Goal: Task Accomplishment & Management: Use online tool/utility

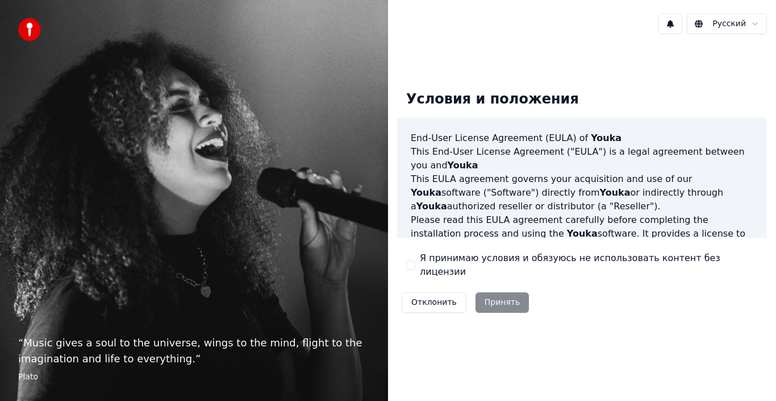
click at [497, 297] on div "Отклонить Принять" at bounding box center [465, 303] width 136 height 30
click at [495, 298] on div "Отклонить Принять" at bounding box center [465, 303] width 136 height 30
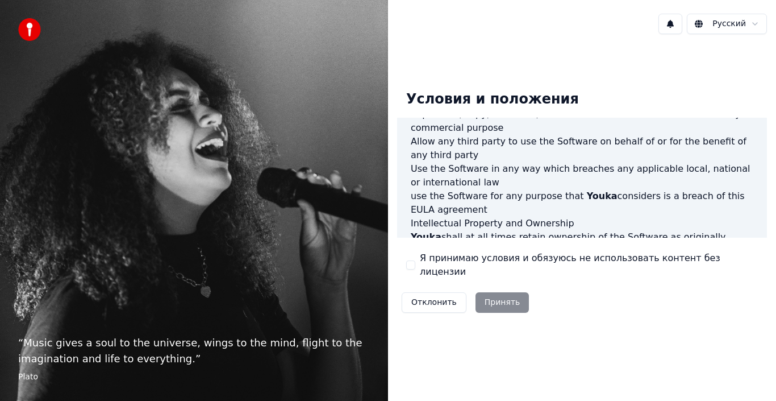
scroll to position [780, 0]
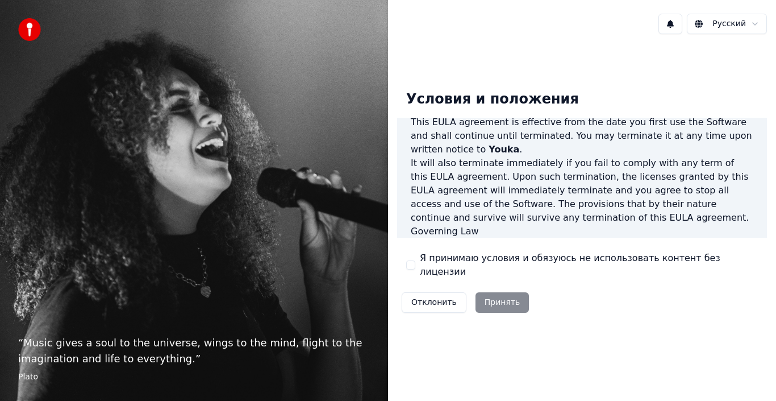
click at [497, 297] on div "Отклонить Принять" at bounding box center [465, 303] width 136 height 30
click at [414, 263] on button "Я принимаю условия и обязуюсь не использовать контент без лицензии" at bounding box center [410, 264] width 9 height 9
click at [502, 299] on button "Принять" at bounding box center [503, 302] width 54 height 20
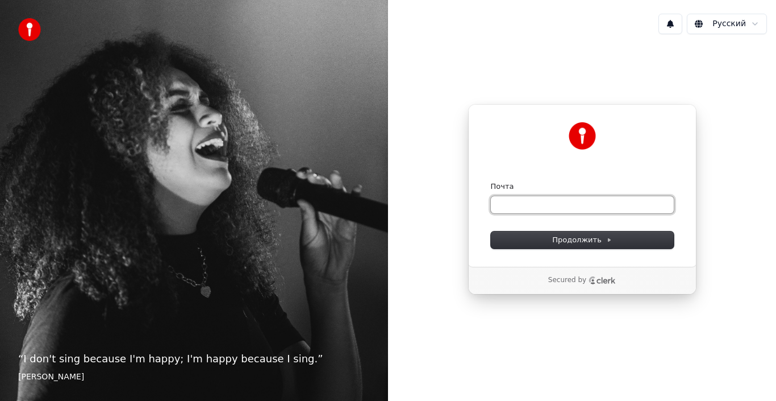
click at [550, 207] on input "Почта" at bounding box center [582, 204] width 183 height 17
type input "*"
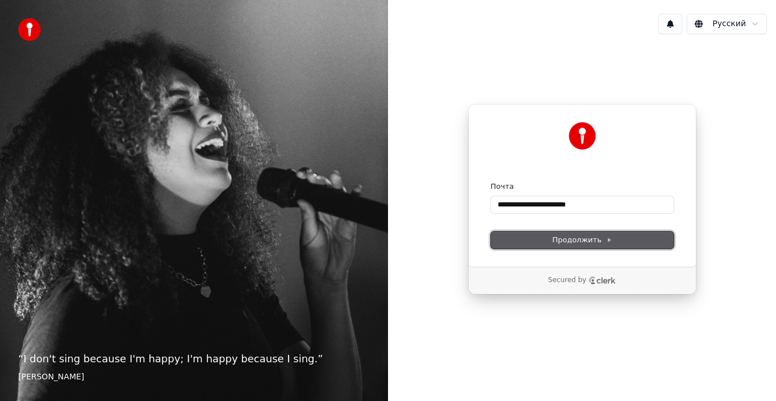
click at [583, 242] on span "Продолжить" at bounding box center [582, 240] width 60 height 10
type input "**********"
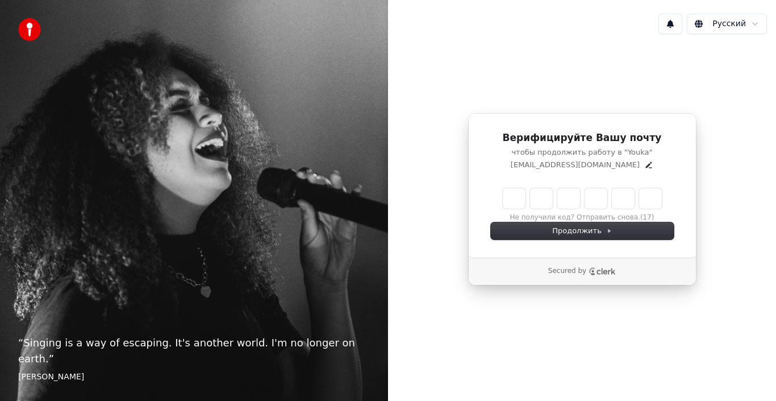
click at [508, 199] on input "Enter verification code" at bounding box center [582, 198] width 159 height 20
type input "******"
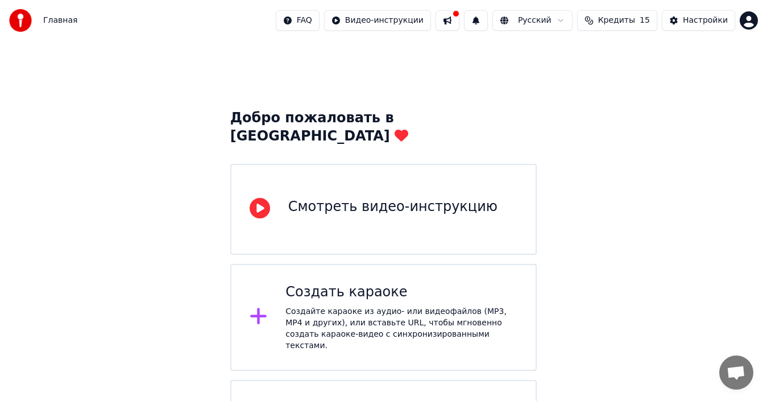
click at [280, 197] on div "Смотреть видео-инструкцию" at bounding box center [383, 209] width 307 height 91
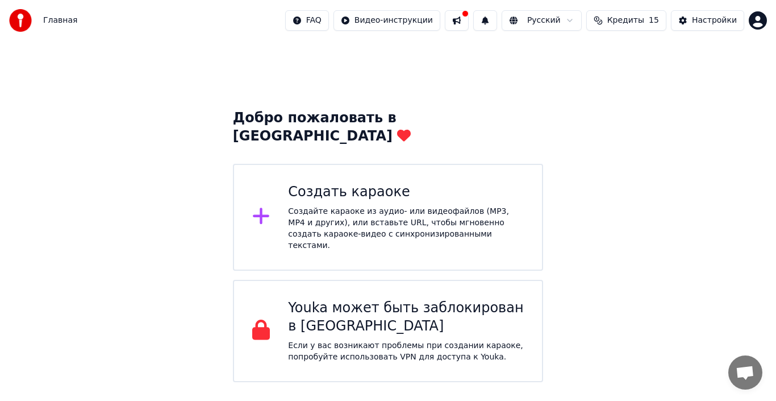
click at [307, 212] on div "Создайте караоке из аудио- или видеофайлов (MP3, MP4 и других), или вставьте UR…" at bounding box center [406, 228] width 236 height 45
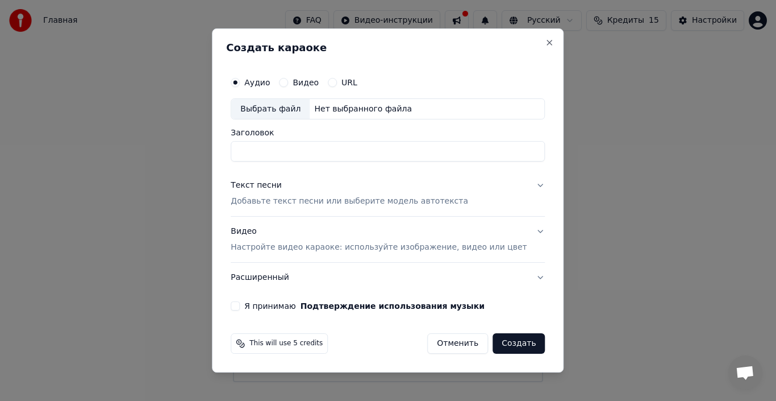
click at [447, 341] on button "Отменить" at bounding box center [457, 343] width 61 height 20
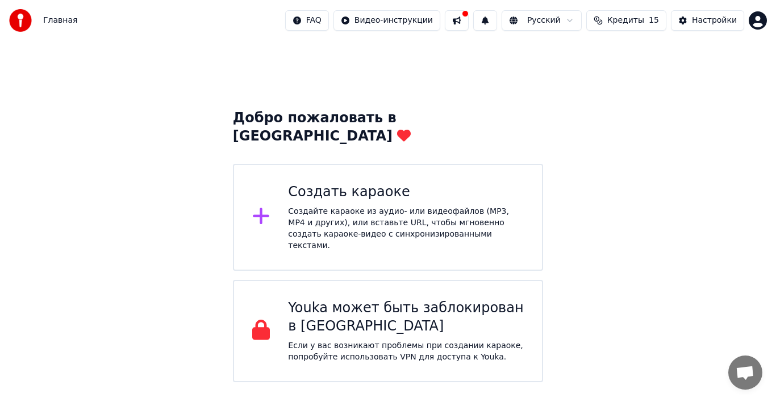
click at [305, 206] on div "Создайте караоке из аудио- или видеофайлов (MP3, MP4 и других), или вставьте UR…" at bounding box center [406, 228] width 236 height 45
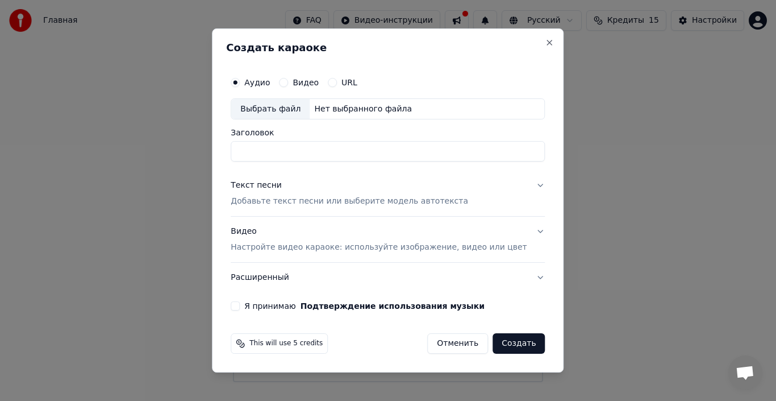
click at [522, 180] on button "Текст песни Добавьте текст песни или выберите модель автотекста" at bounding box center [388, 193] width 314 height 45
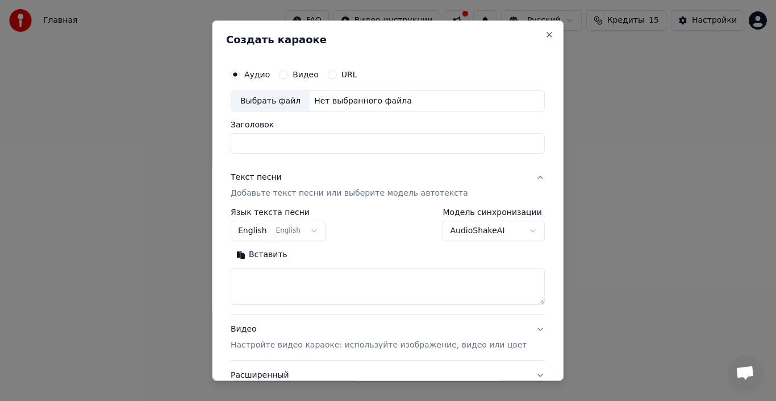
select select
